Goal: Task Accomplishment & Management: Manage account settings

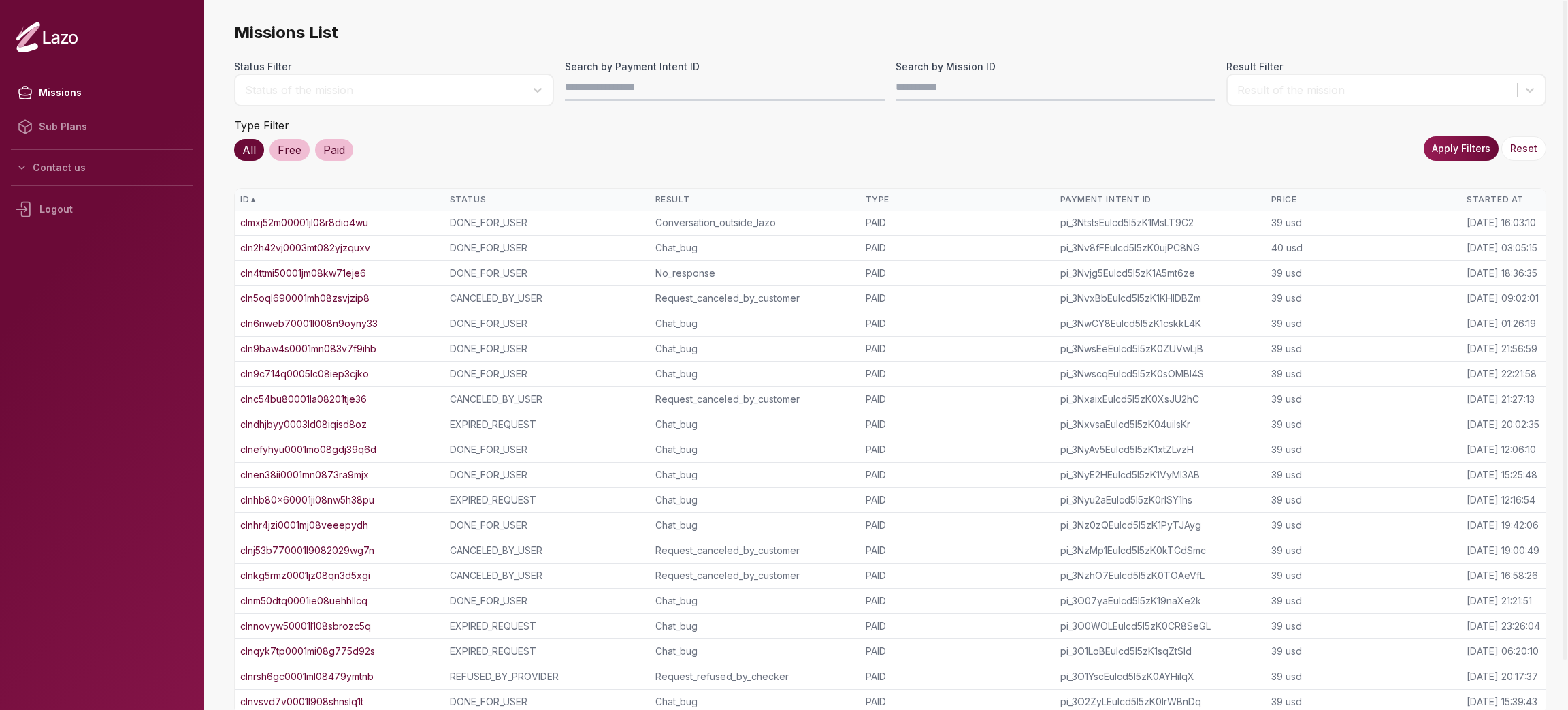
scroll to position [54, 0]
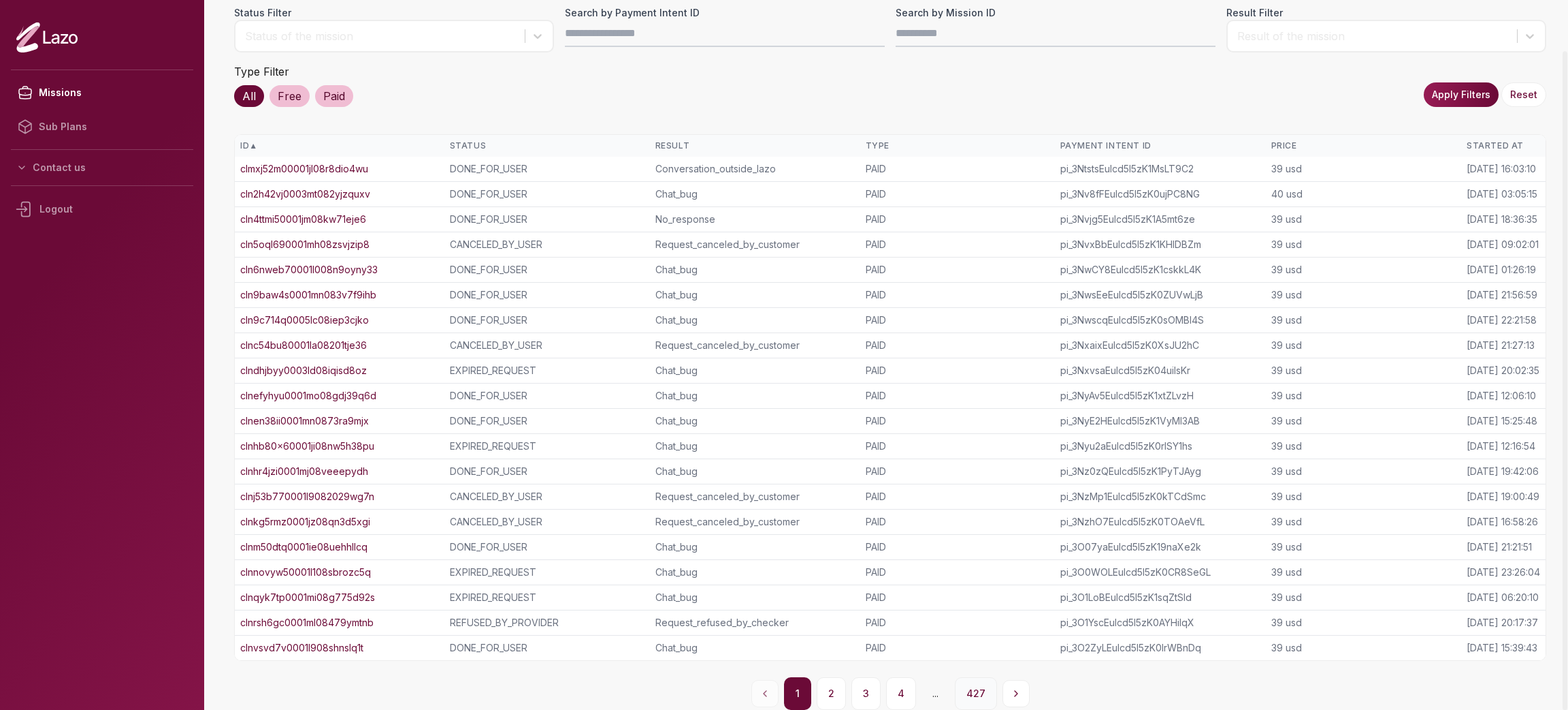
click at [973, 689] on button "427" at bounding box center [976, 693] width 42 height 32
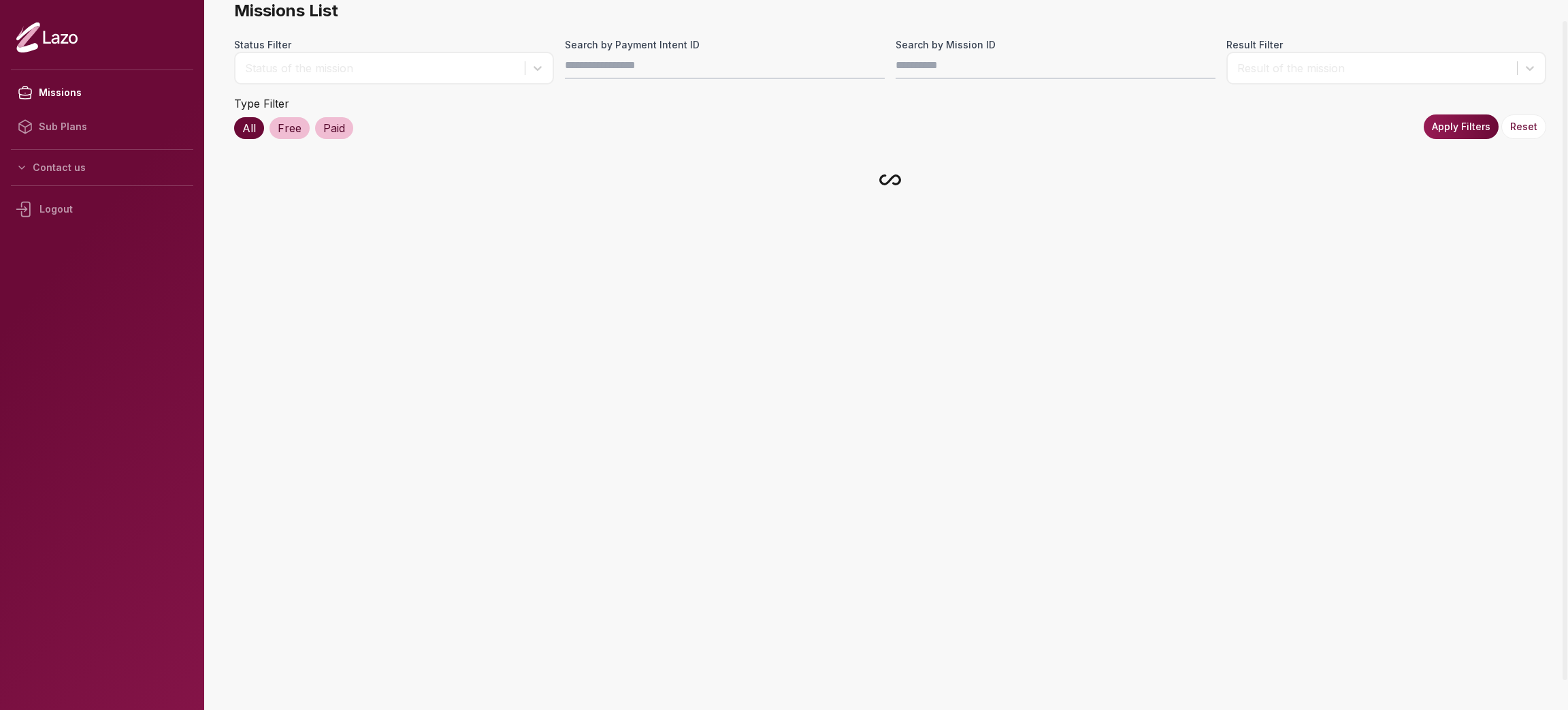
scroll to position [22, 0]
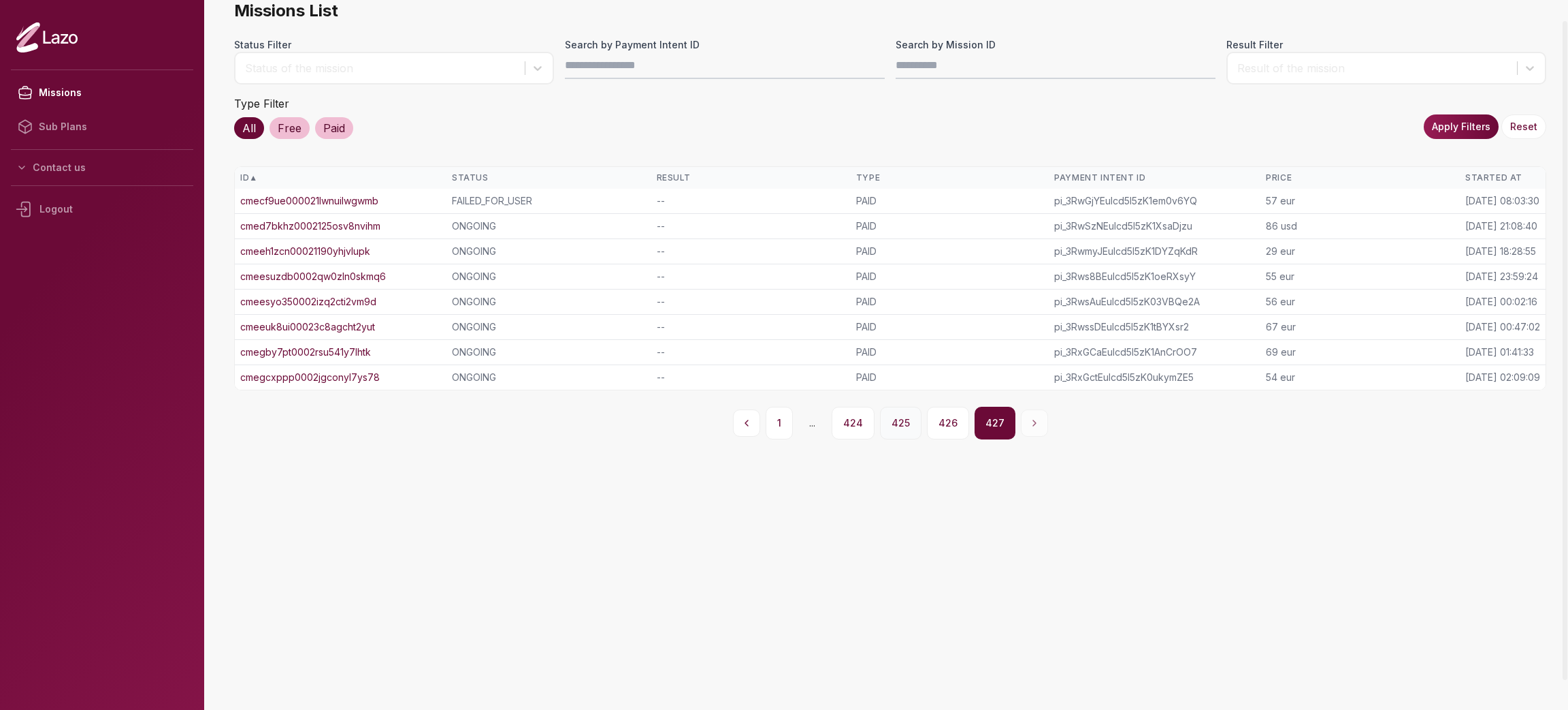
click at [890, 423] on button "425" at bounding box center [901, 422] width 42 height 32
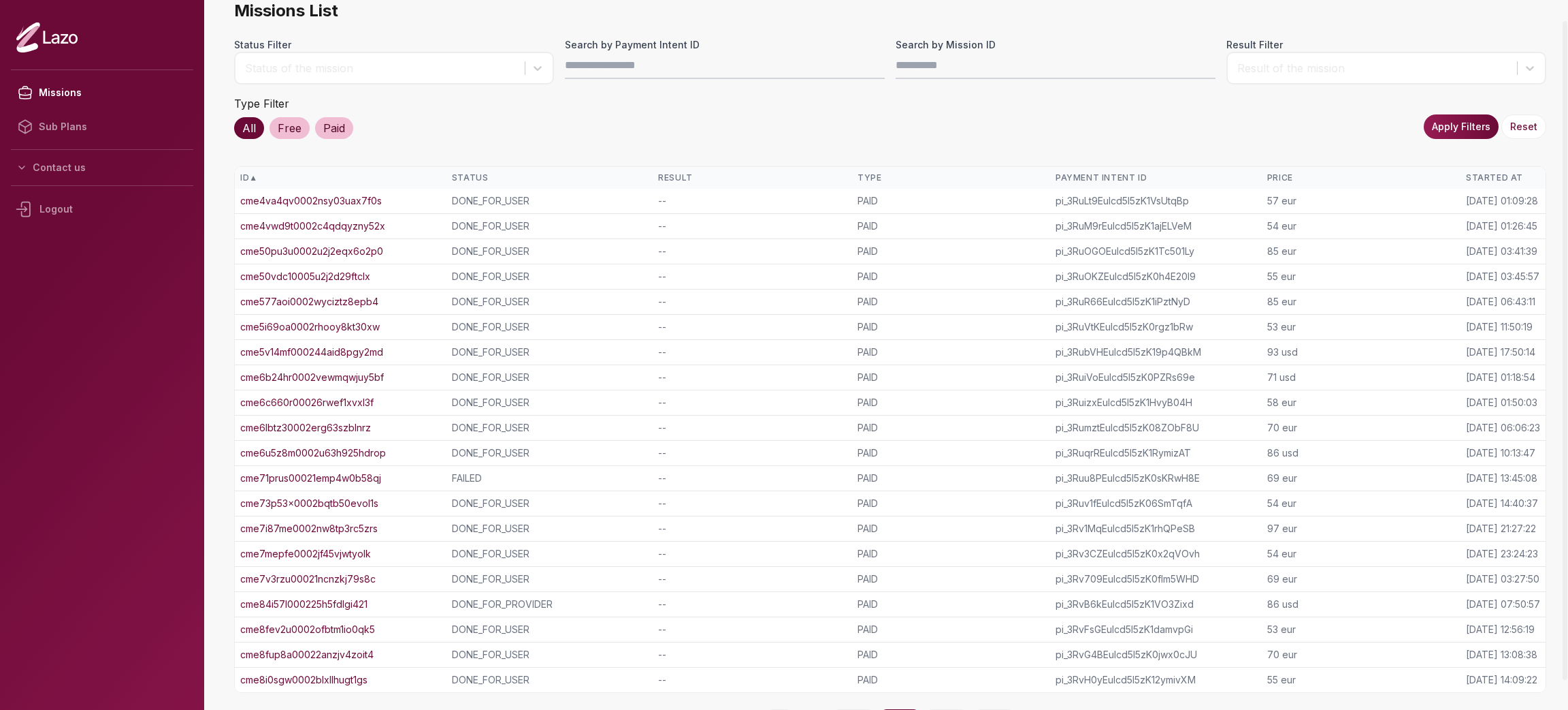
click at [345, 198] on link "cme4va4qv0002nsy03uax7f0s" at bounding box center [311, 201] width 142 height 14
click at [334, 226] on link "cme4vwd9t0002c4qdqyzny52x" at bounding box center [313, 226] width 145 height 14
click at [330, 245] on link "cme50pu3u0002u2j2eqx6o2p0" at bounding box center [312, 252] width 143 height 14
click at [322, 271] on link "cme50vdc10005u2j2d29ftclx" at bounding box center [305, 276] width 130 height 14
click at [322, 297] on link "cme577aoi0002wyciztz8epb4" at bounding box center [309, 302] width 138 height 14
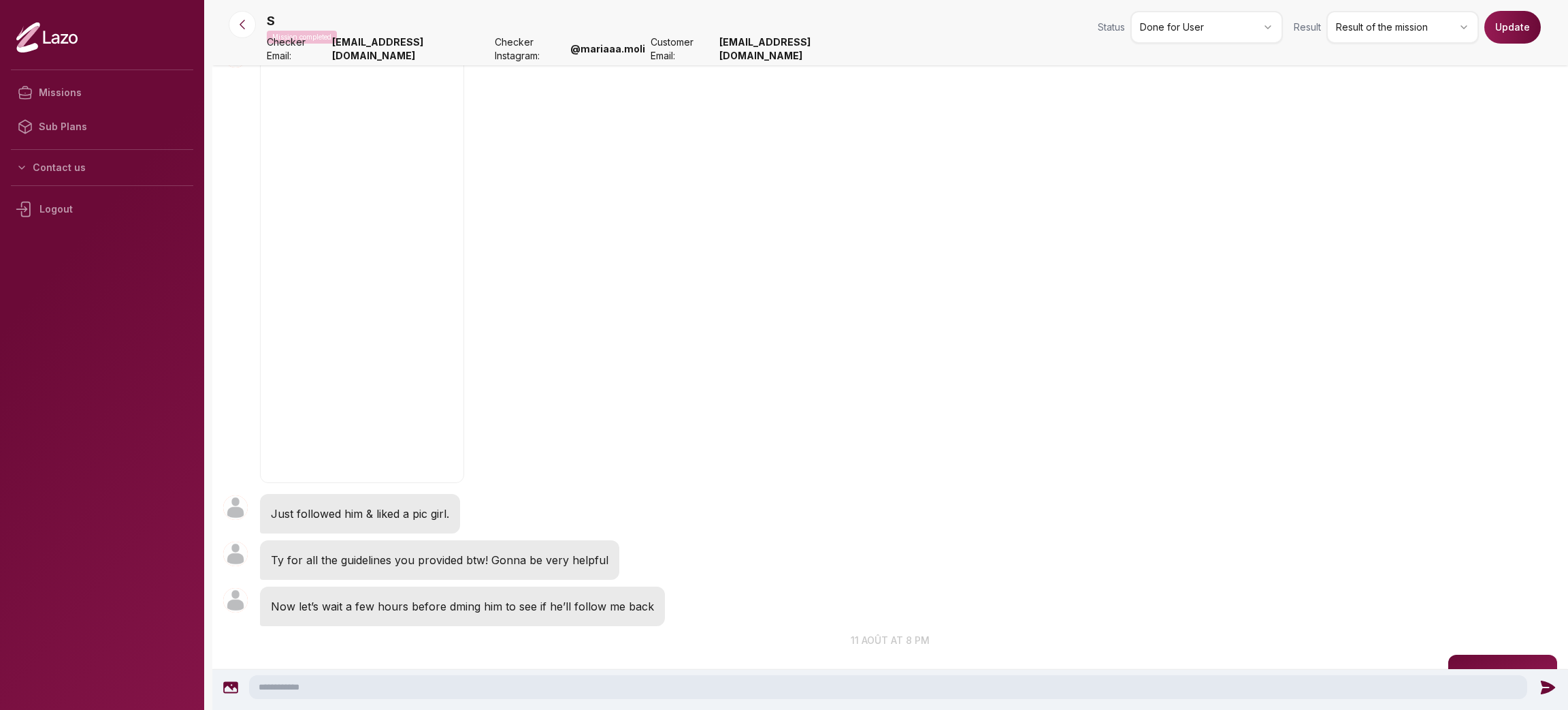
scroll to position [2021, 0]
